Goal: Navigation & Orientation: Find specific page/section

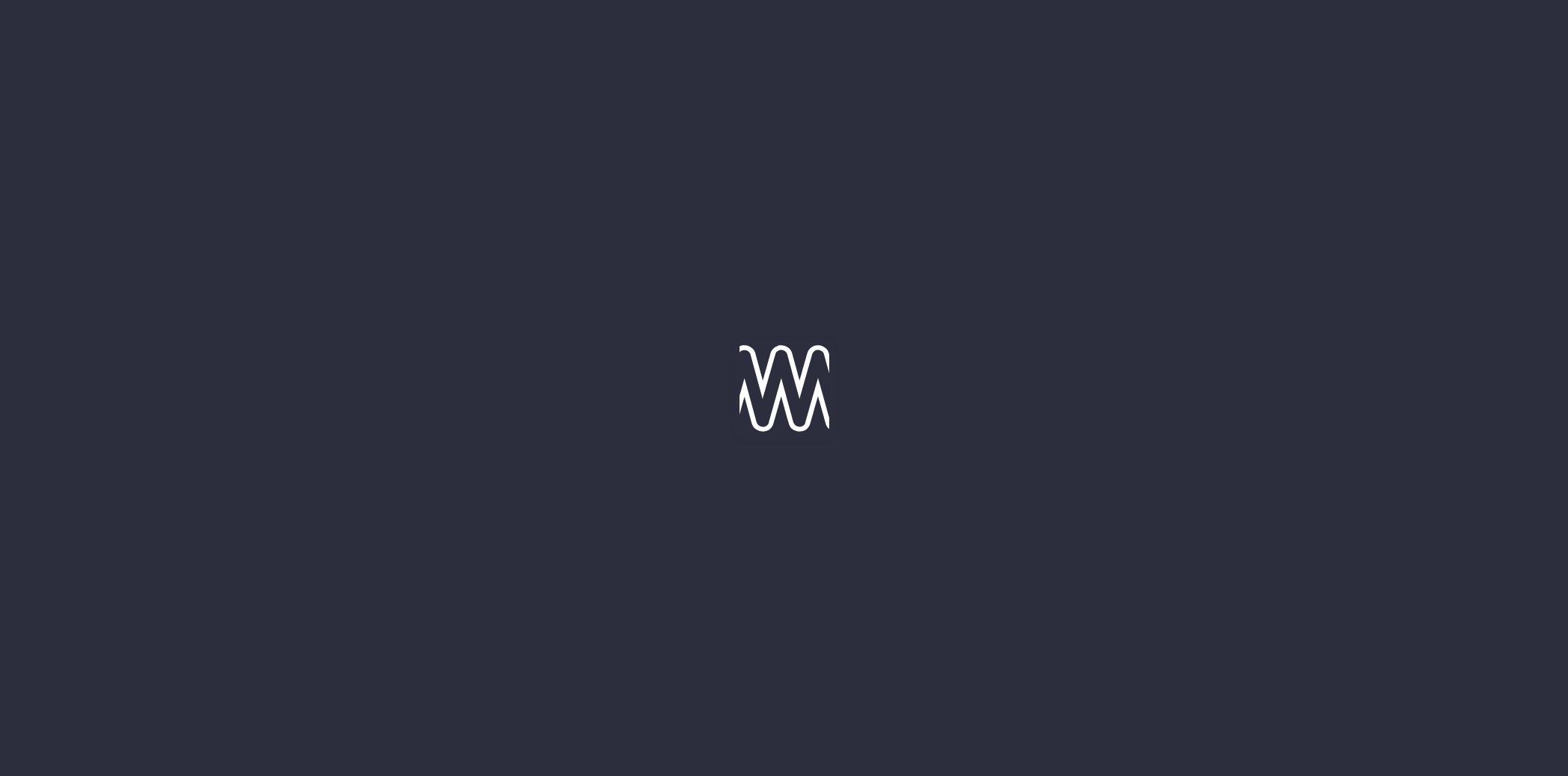
type input "15-09-2025"
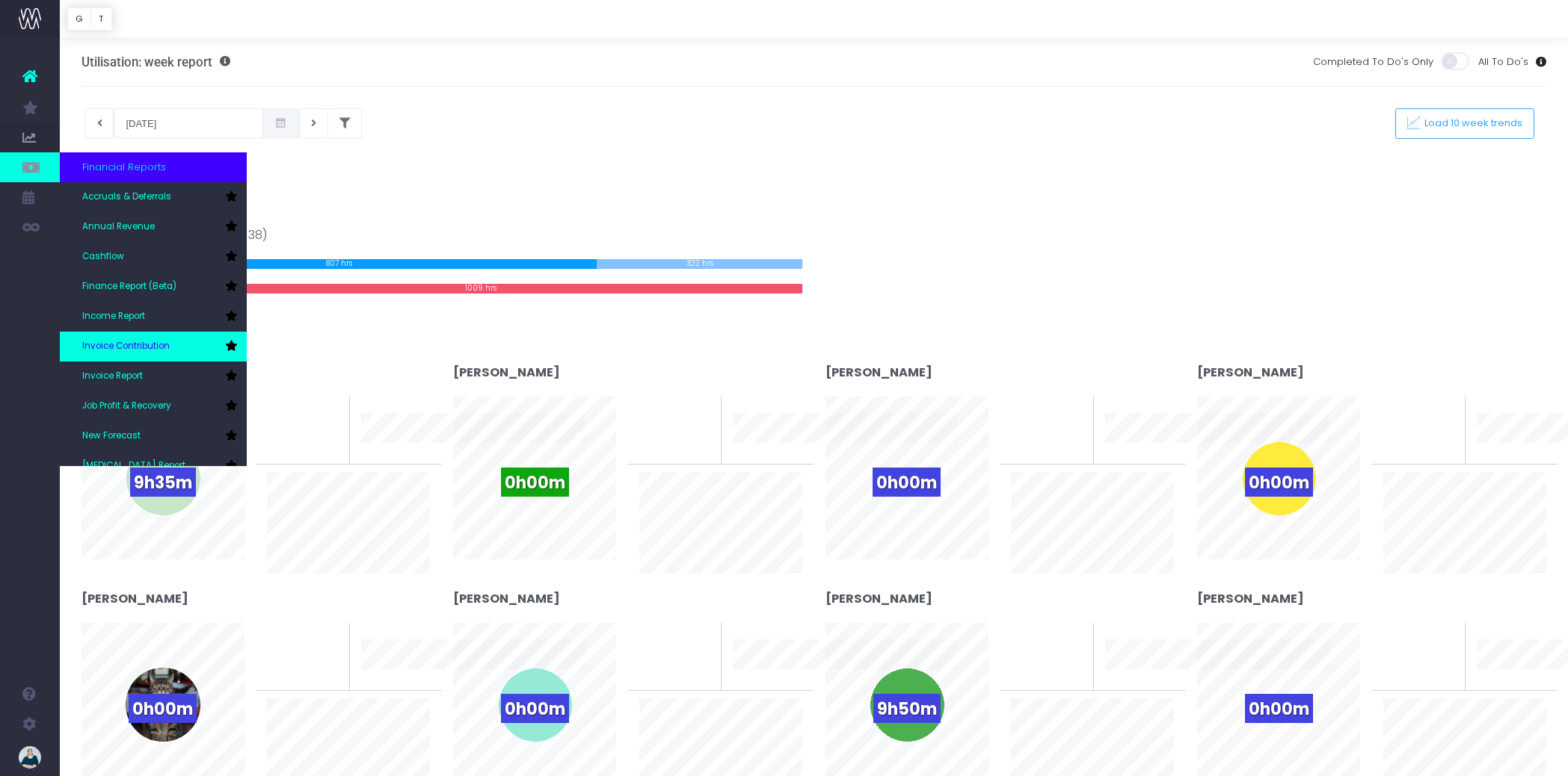
click at [131, 340] on span "Invoice Contribution" at bounding box center [125, 347] width 88 height 13
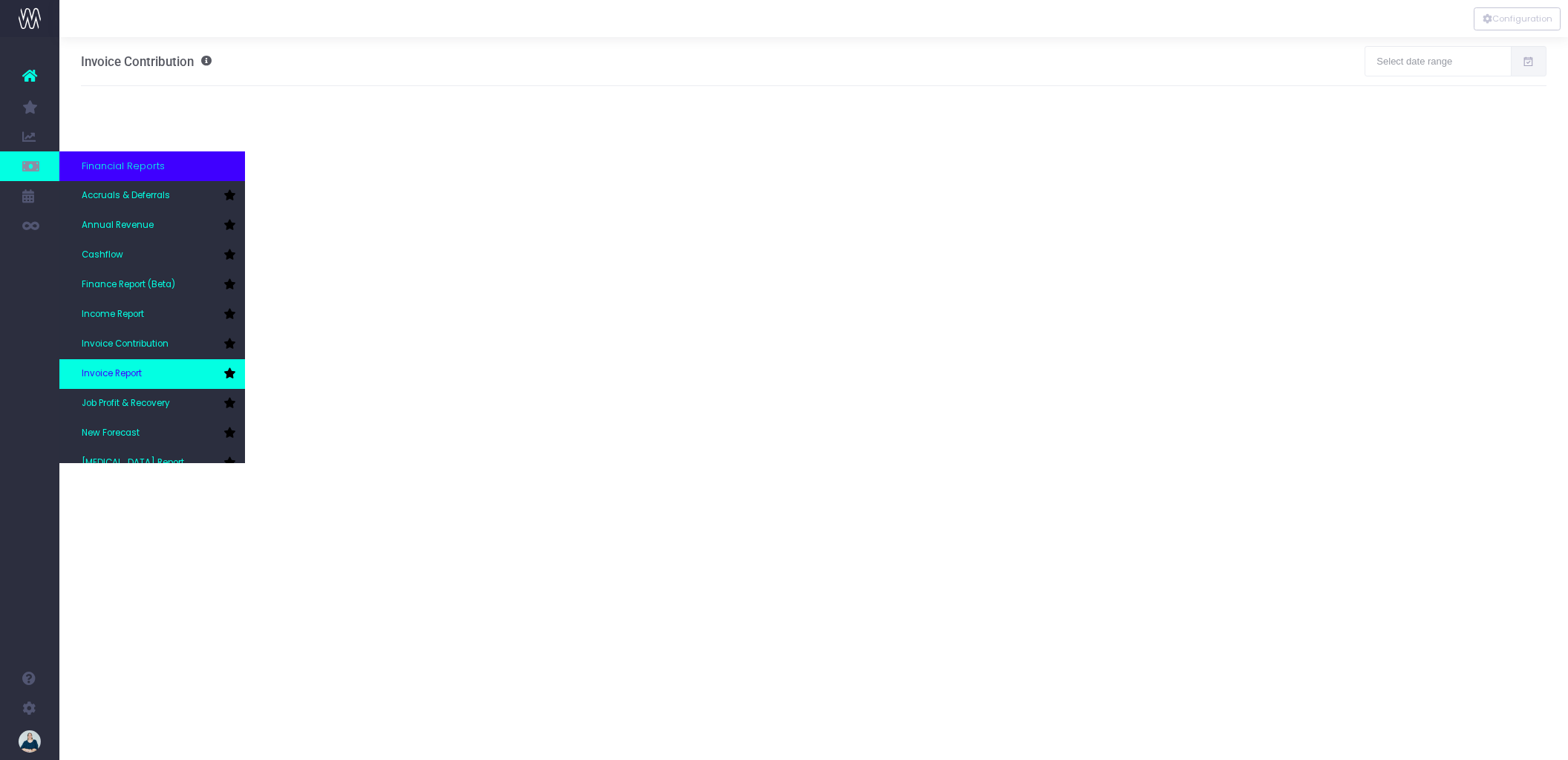
click at [130, 368] on span "Invoice Report" at bounding box center [112, 374] width 60 height 13
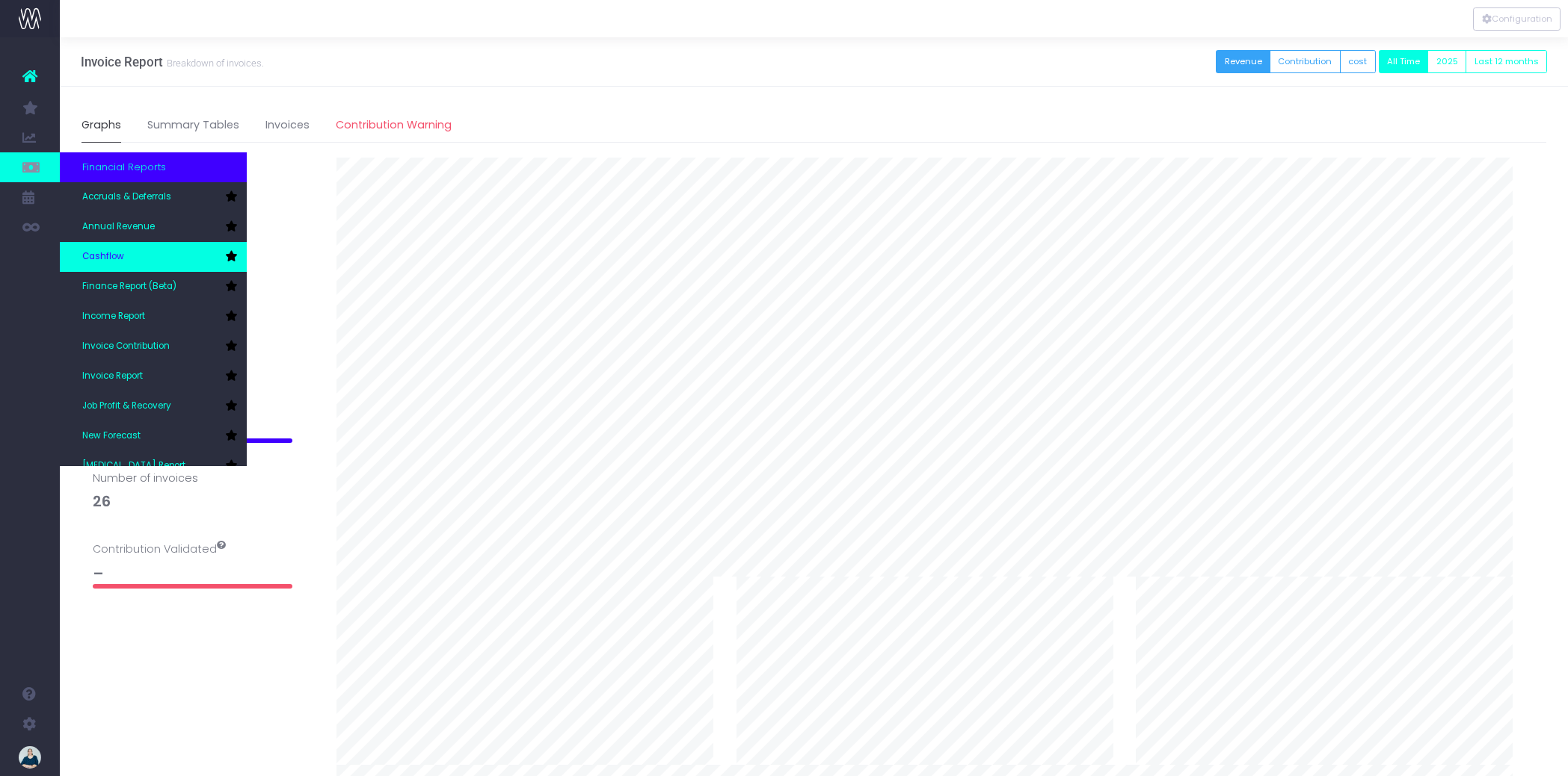
click at [126, 248] on link "Cashflow" at bounding box center [153, 257] width 187 height 30
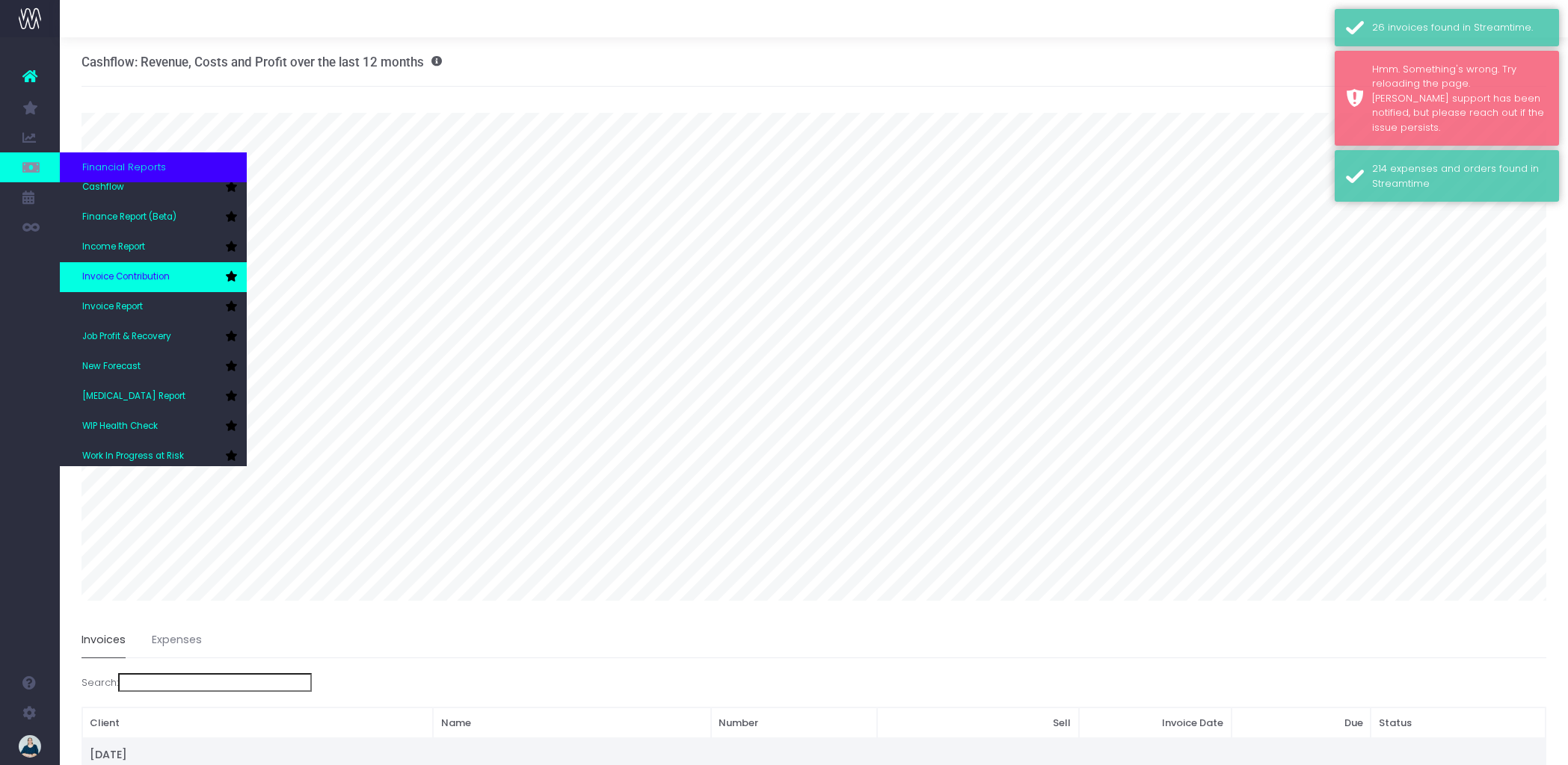
scroll to position [70, 0]
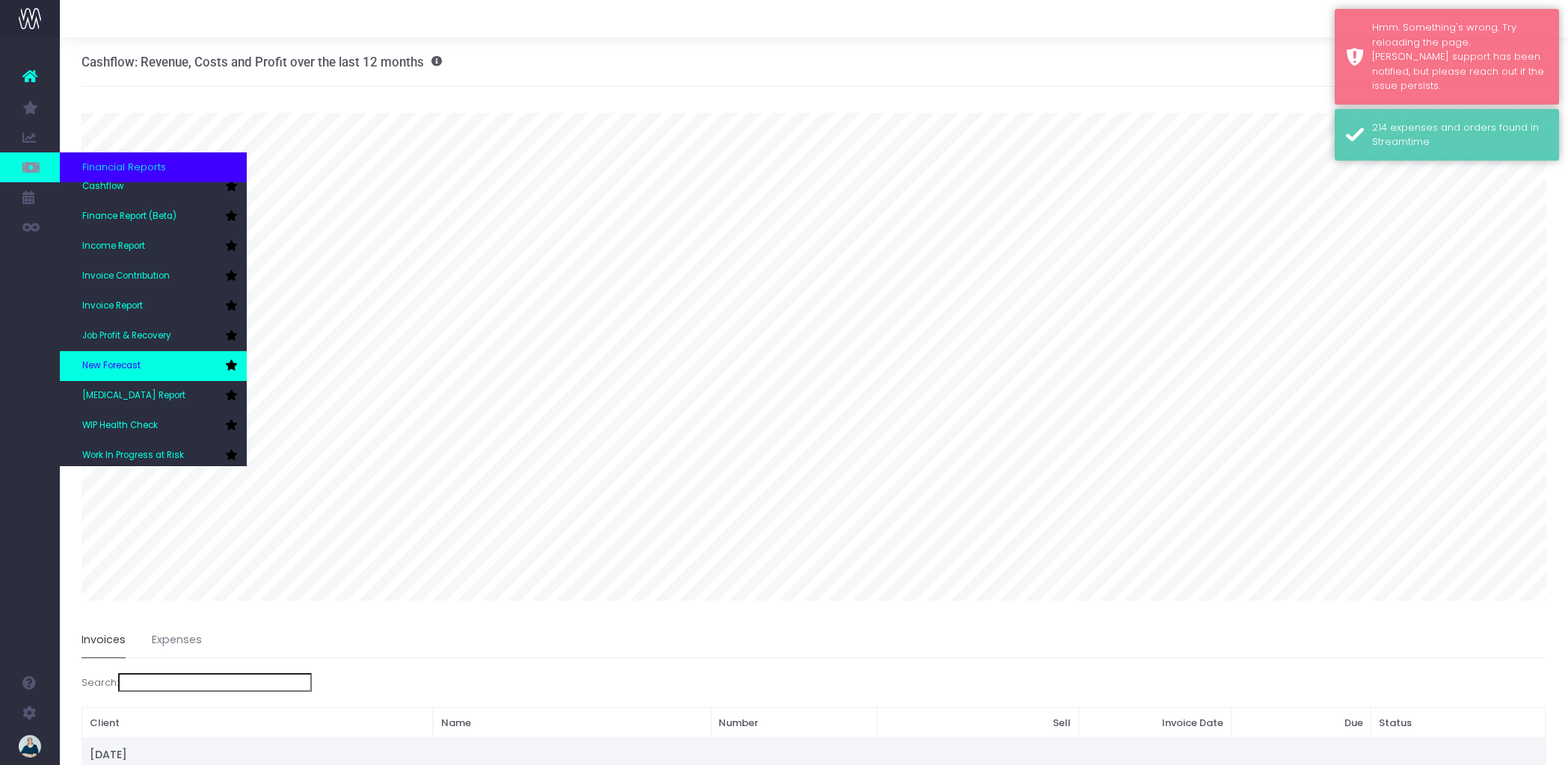
click at [120, 376] on link "New Forecast" at bounding box center [153, 366] width 187 height 30
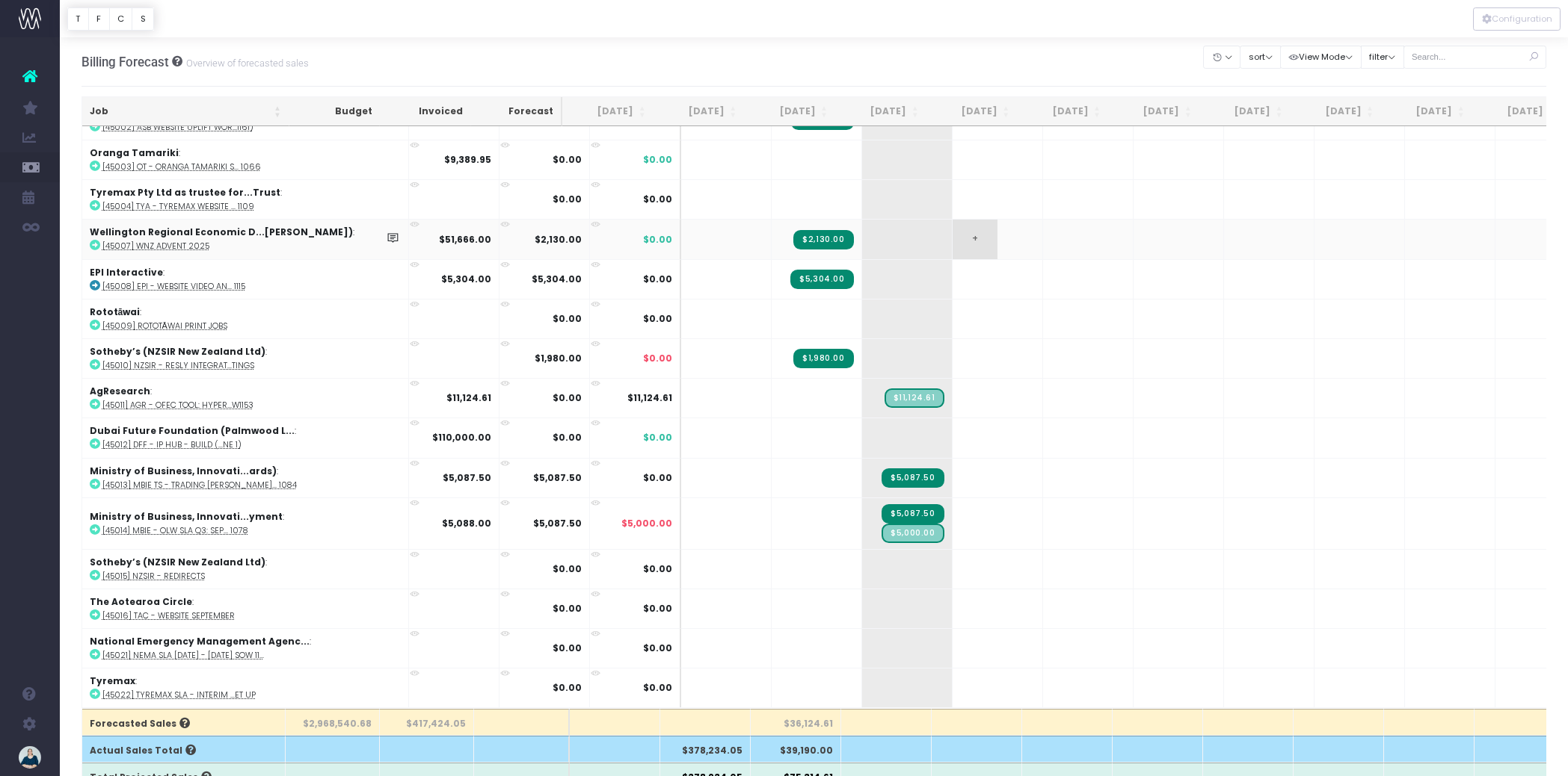
click at [952, 228] on span "+" at bounding box center [975, 239] width 45 height 39
click at [952, 225] on span "+" at bounding box center [975, 239] width 45 height 39
click at [952, 224] on td "+" at bounding box center [997, 239] width 91 height 40
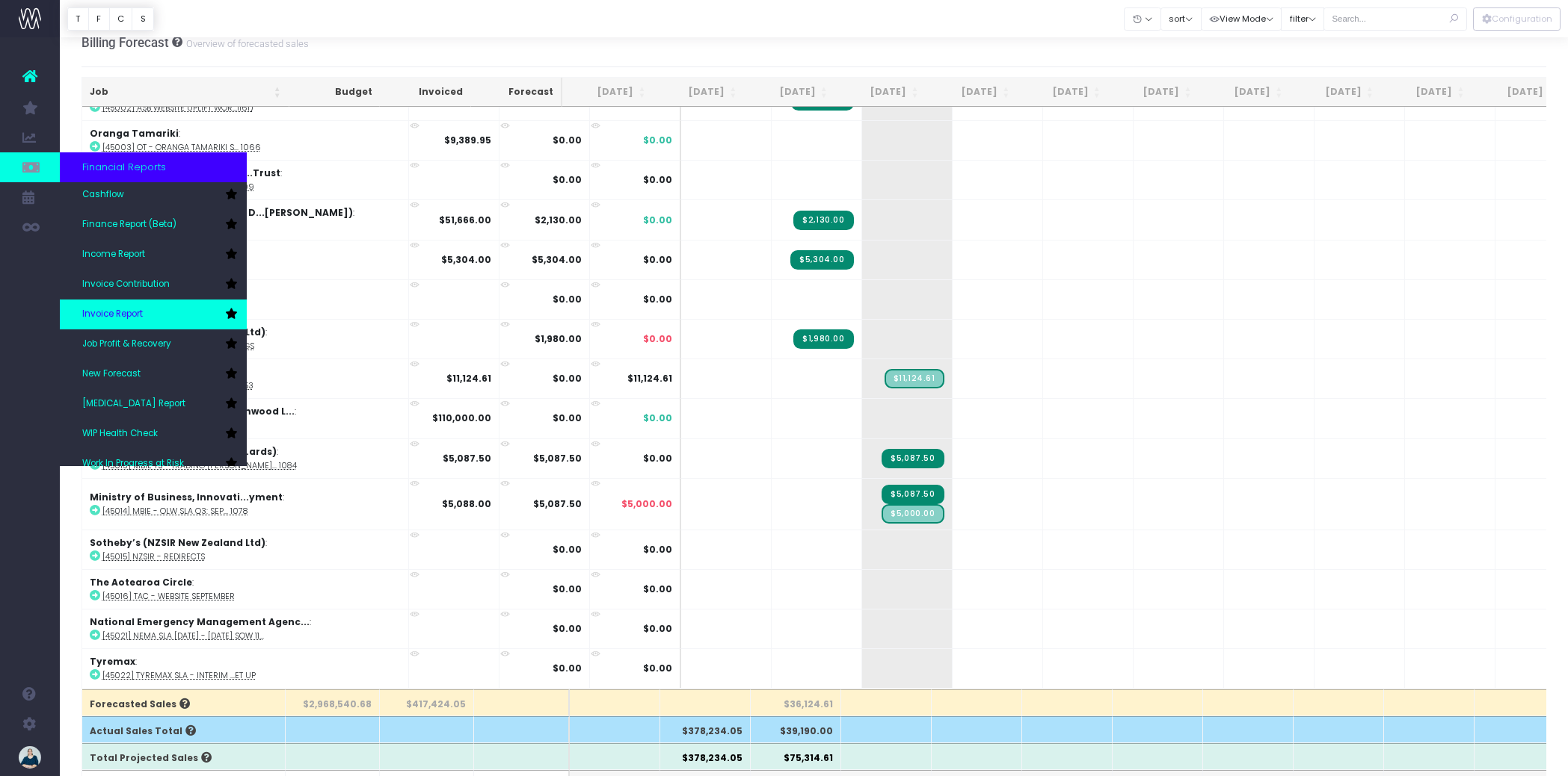
scroll to position [74, 0]
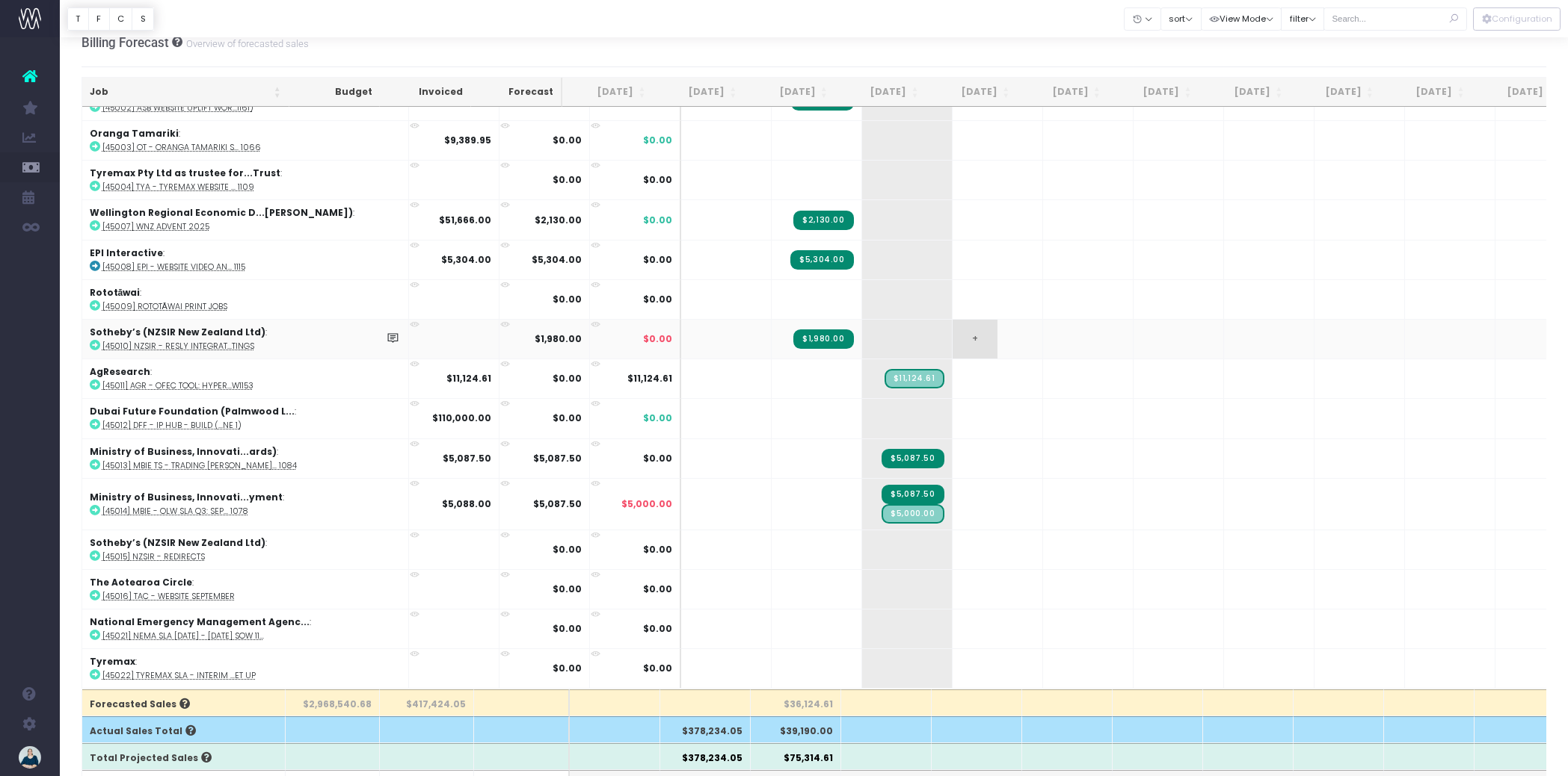
click at [952, 333] on span "+" at bounding box center [975, 338] width 45 height 39
click at [862, 325] on span "+" at bounding box center [885, 338] width 45 height 39
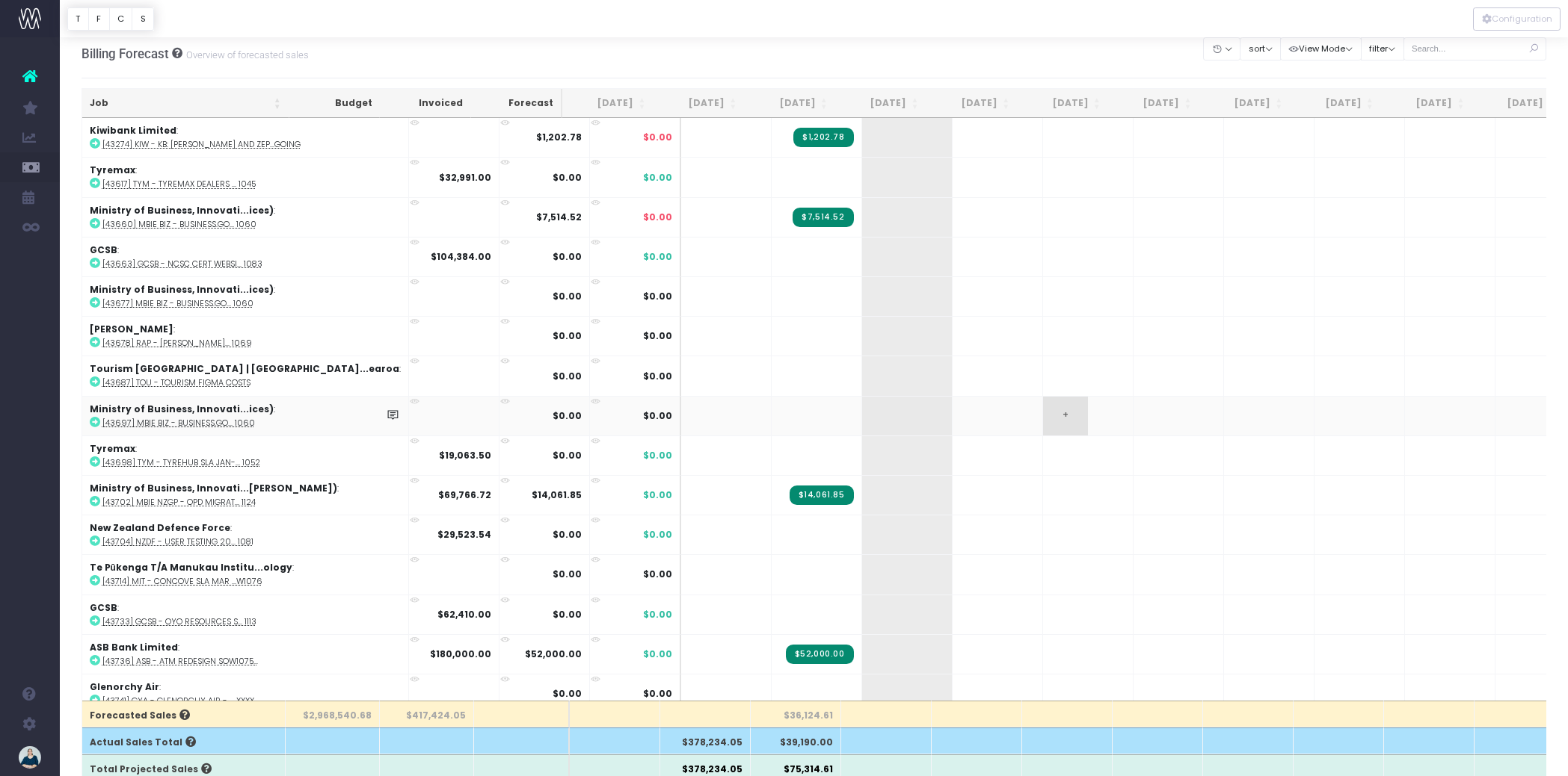
scroll to position [0, 0]
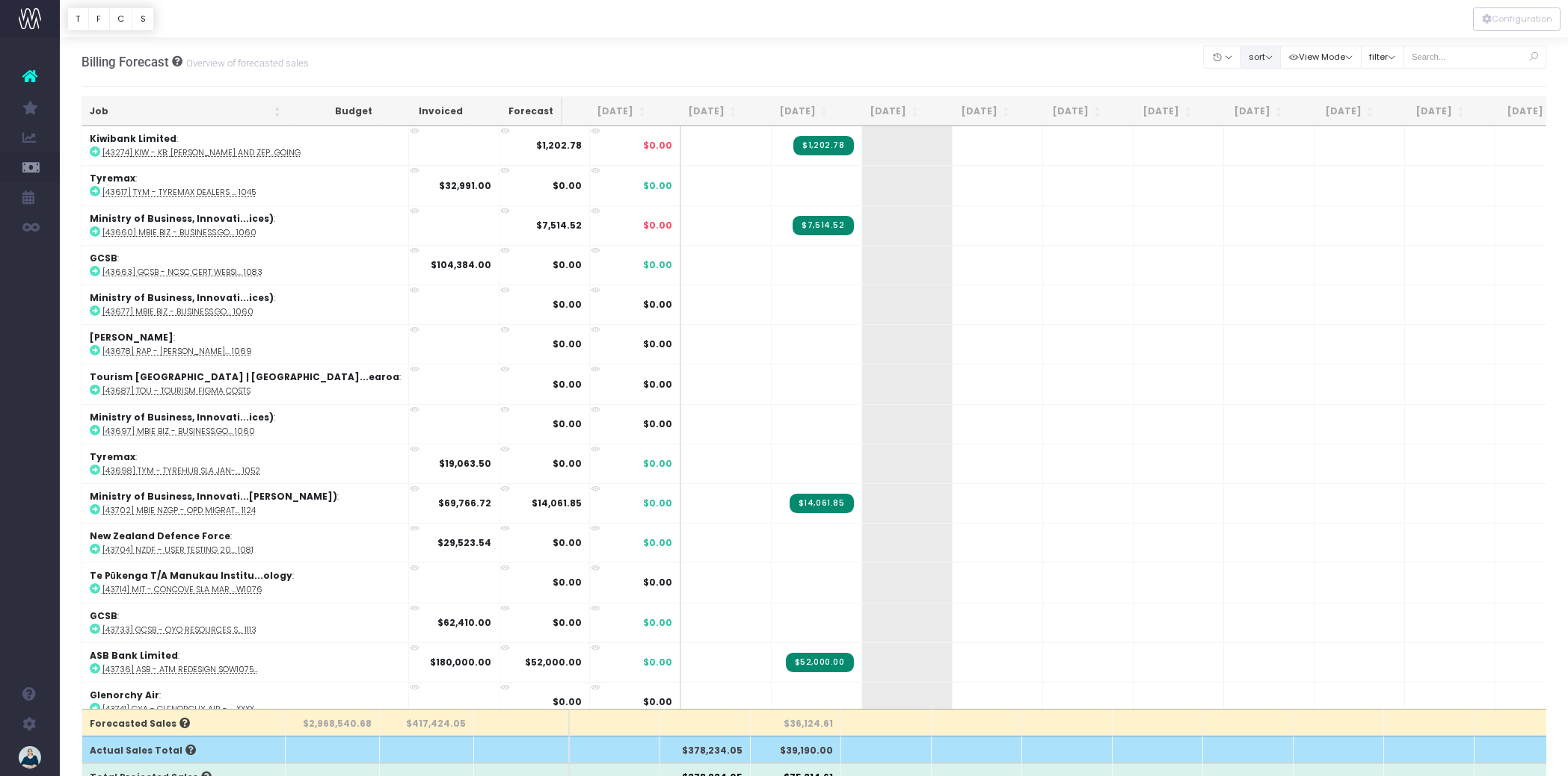
click at [1265, 56] on button "sort" at bounding box center [1260, 57] width 42 height 24
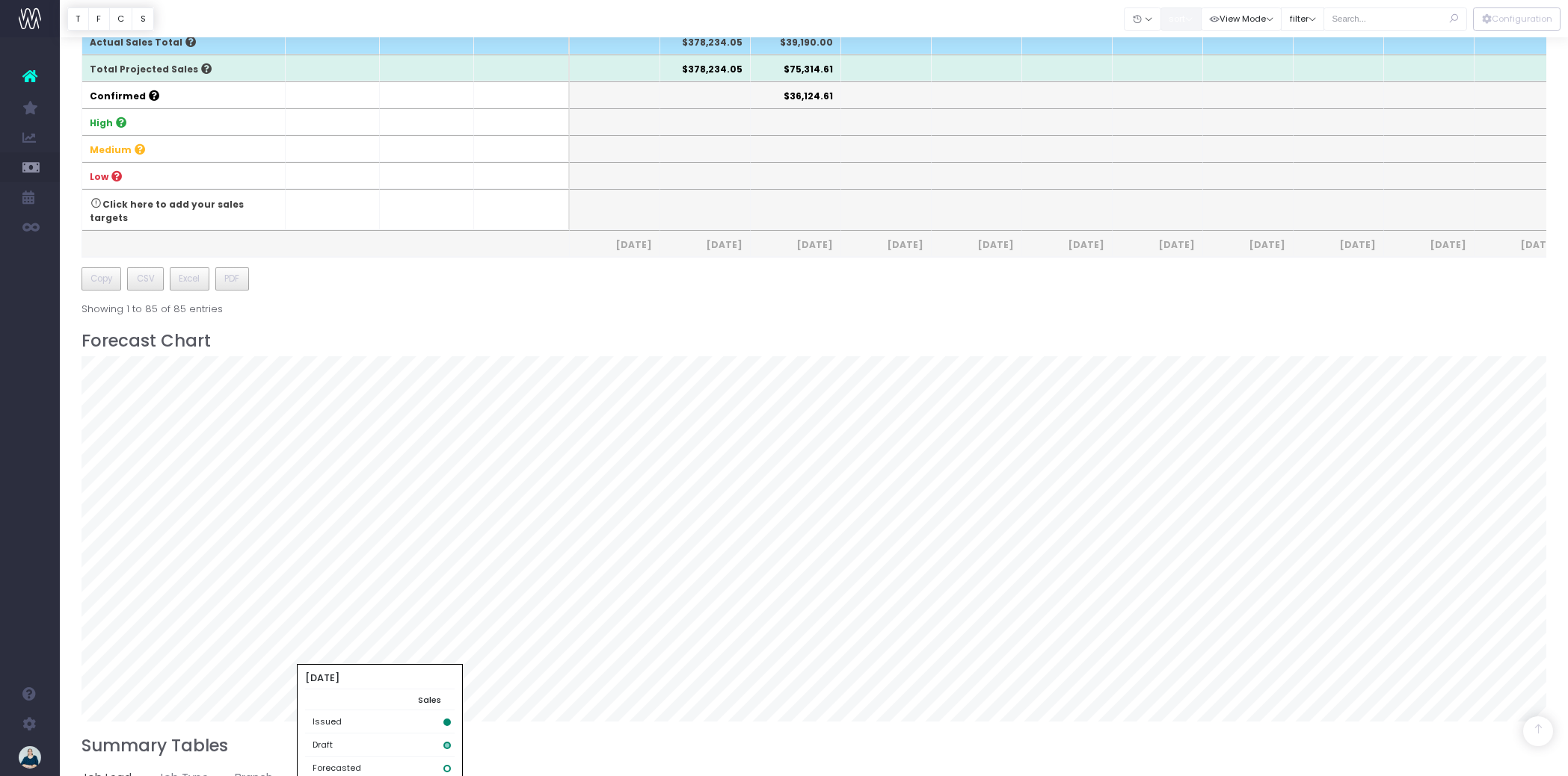
scroll to position [956, 0]
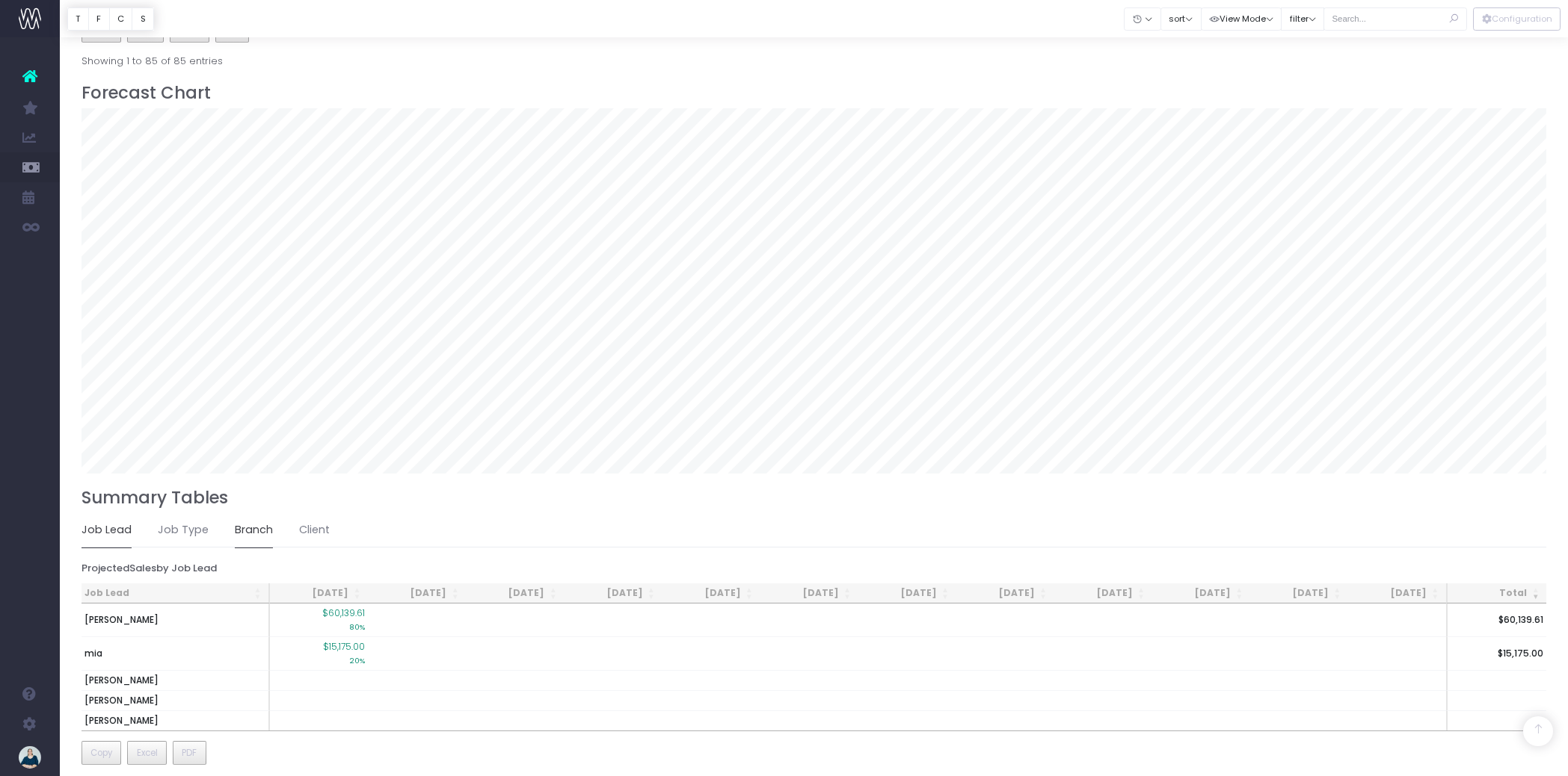
click at [264, 516] on link "Branch" at bounding box center [254, 530] width 38 height 34
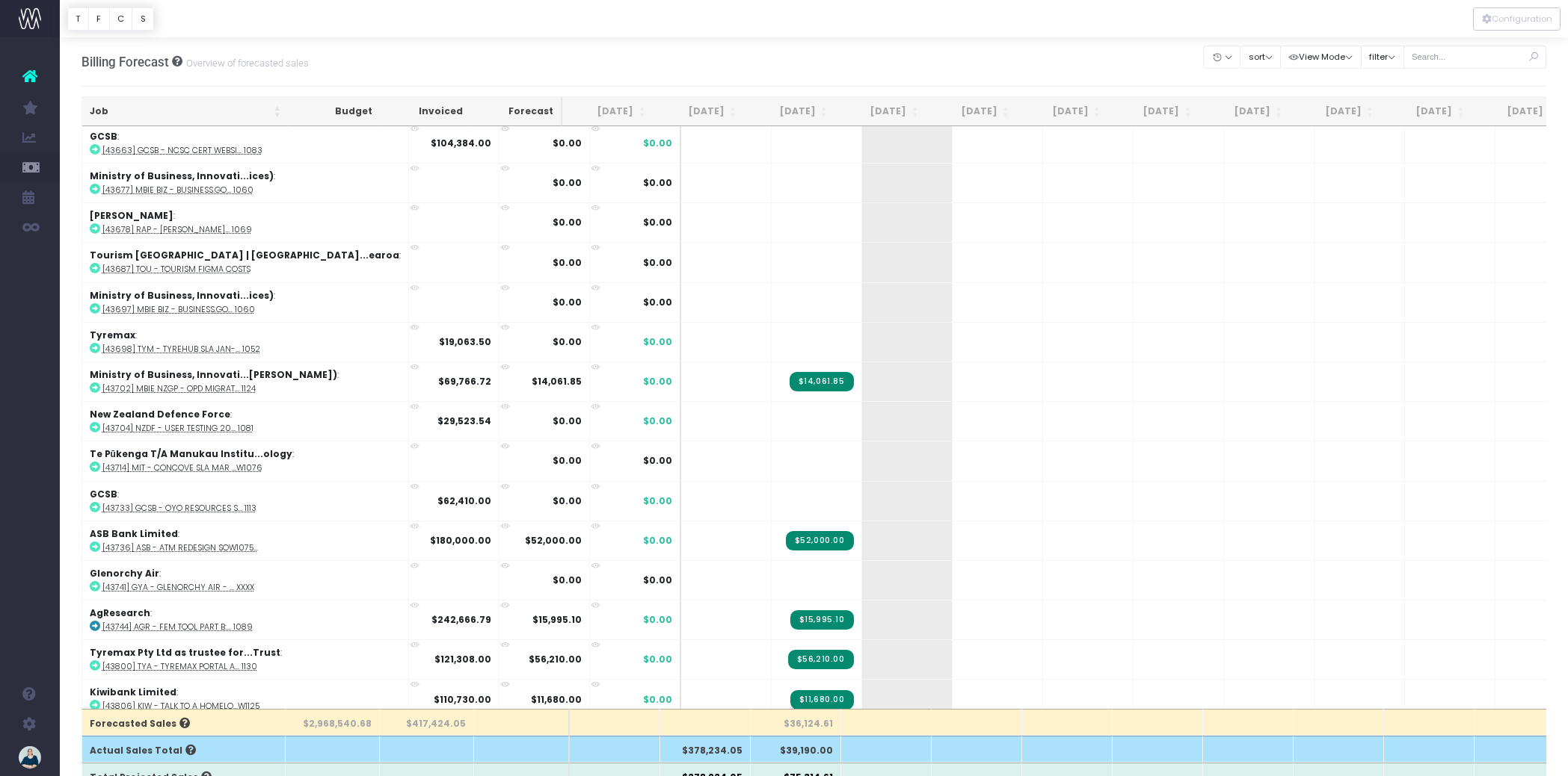
scroll to position [0, 0]
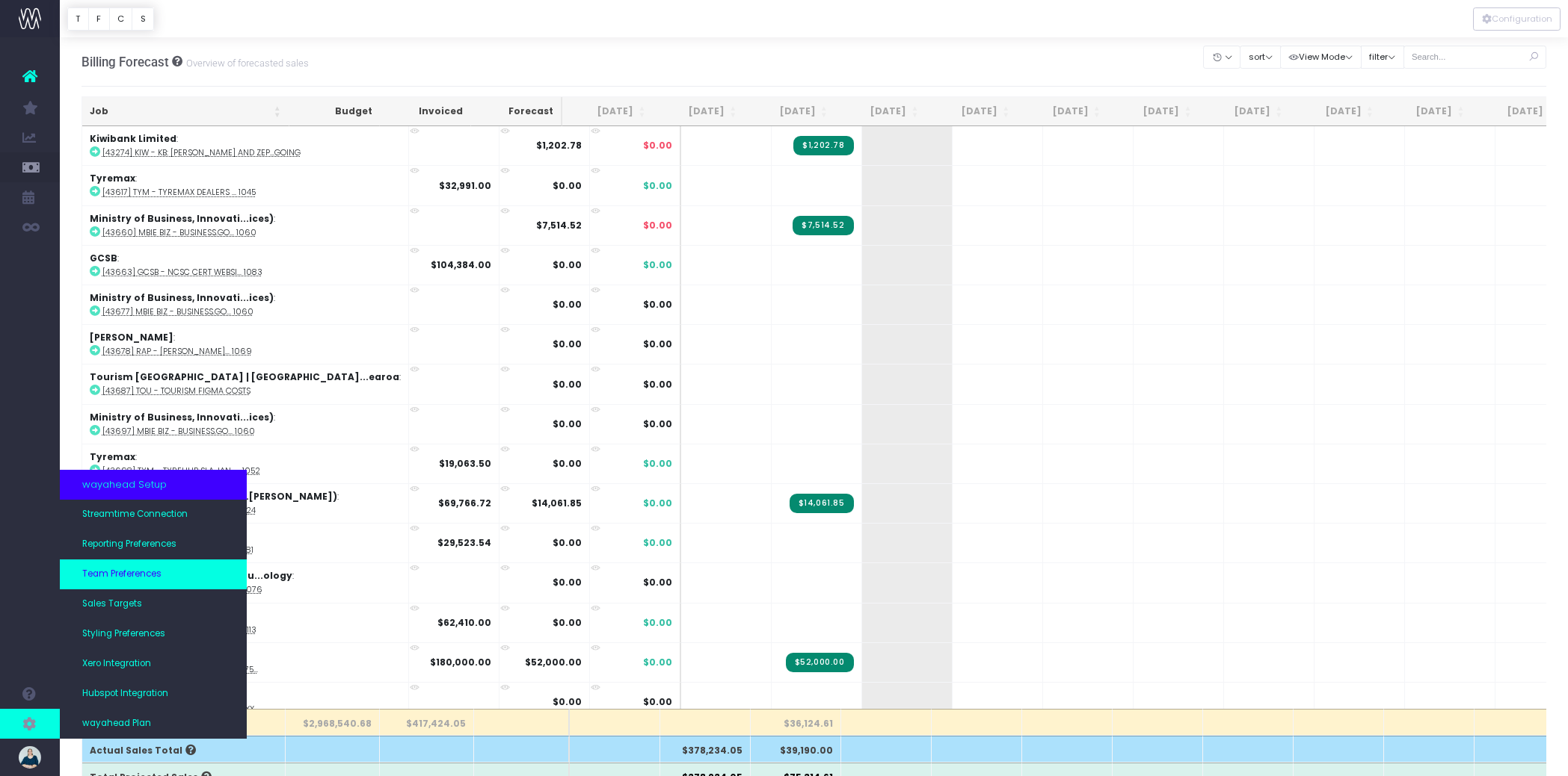
click at [139, 575] on span "Team Preferences" at bounding box center [122, 574] width 79 height 13
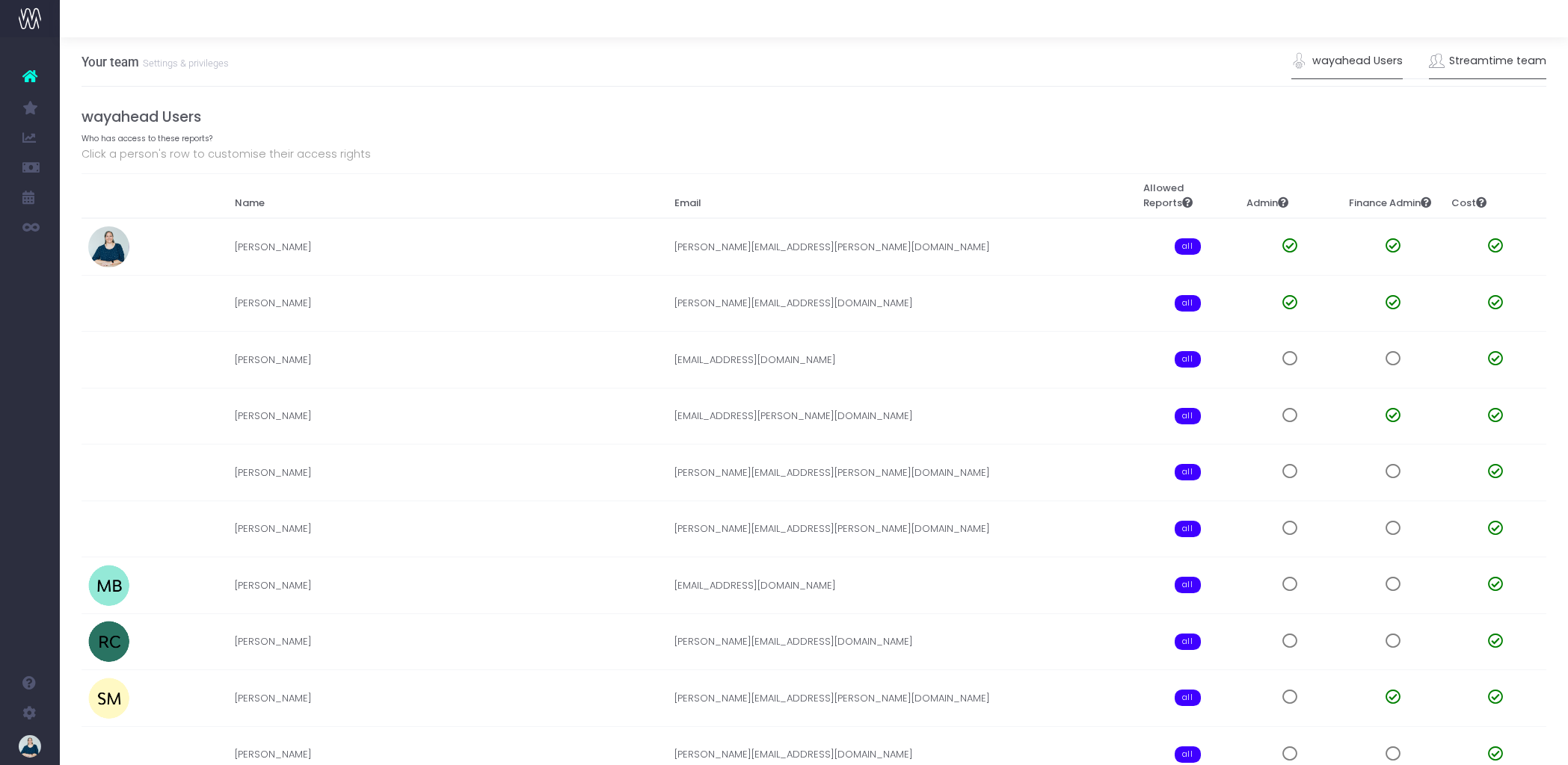
click at [1474, 59] on link "Streamtime team" at bounding box center [1487, 61] width 118 height 34
